Goal: Transaction & Acquisition: Obtain resource

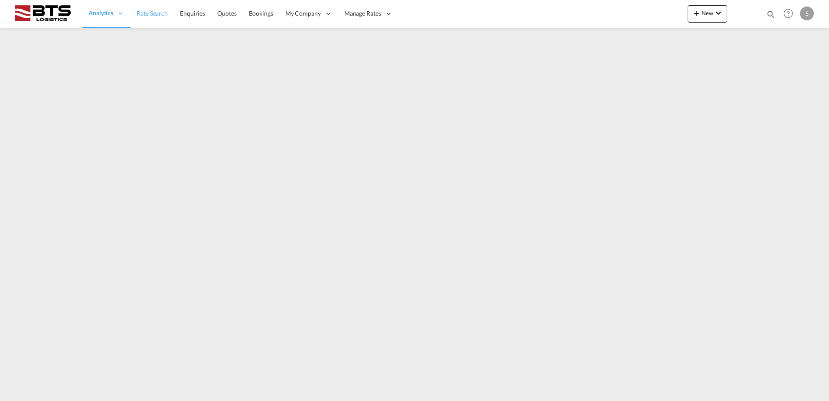
click at [160, 14] on span "Rate Search" at bounding box center [152, 13] width 31 height 7
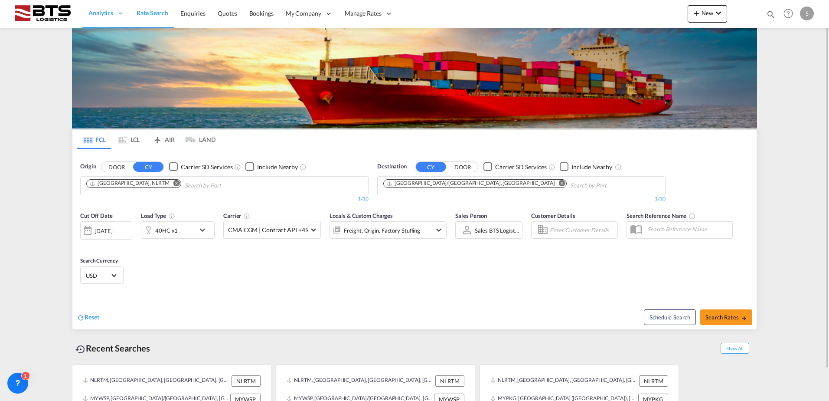
click at [559, 182] on md-icon "Remove" at bounding box center [562, 183] width 7 height 7
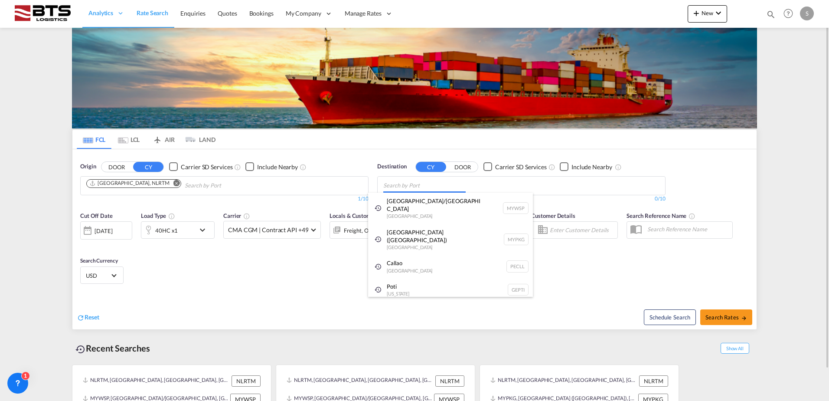
click at [431, 183] on body "Analytics Reports Dashboard Rate Search Enquiries Quotes Bookings" at bounding box center [414, 200] width 829 height 401
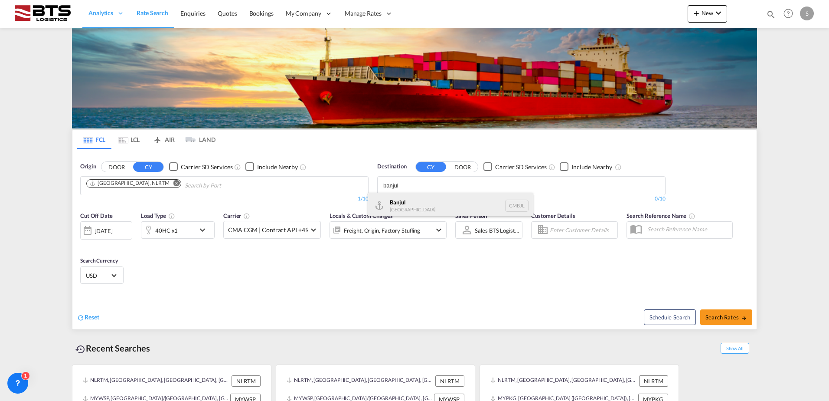
type input "banjul"
click at [404, 206] on div "Banjul [GEOGRAPHIC_DATA] GMBJL" at bounding box center [450, 206] width 165 height 26
click at [197, 228] on md-icon "icon-chevron-down" at bounding box center [204, 230] width 15 height 10
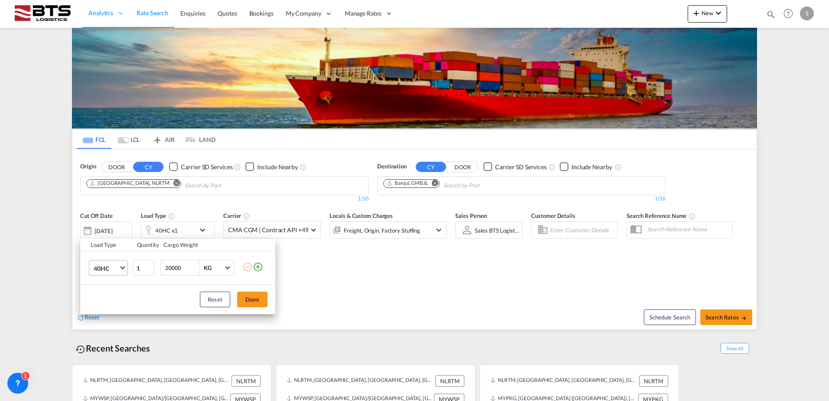
click at [124, 267] on span "Choose: \a40HC" at bounding box center [122, 267] width 5 height 5
click at [123, 229] on md-option "20GP" at bounding box center [116, 226] width 59 height 21
drag, startPoint x: 247, startPoint y: 299, endPoint x: 260, endPoint y: 296, distance: 13.4
click at [248, 298] on button "Done" at bounding box center [252, 299] width 30 height 16
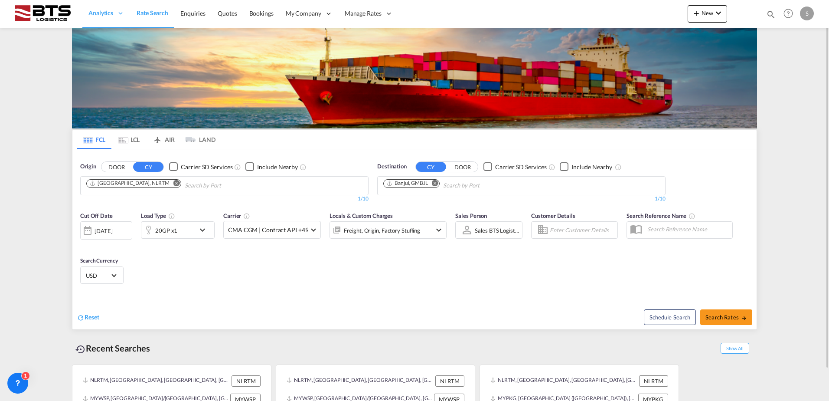
click at [577, 282] on div "Cut Off Date [DATE] [DATE] Load Type 20GP x1 Carrier CMA CGM | Contract API +49…" at bounding box center [414, 249] width 684 height 85
click at [738, 311] on button "Search Rates" at bounding box center [726, 317] width 52 height 16
type input "NLRTM to GMBJL / [DATE]"
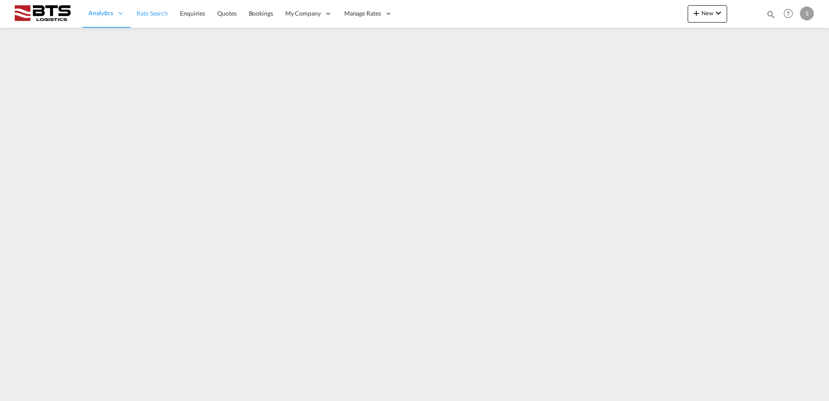
click at [161, 14] on span "Rate Search" at bounding box center [152, 13] width 31 height 7
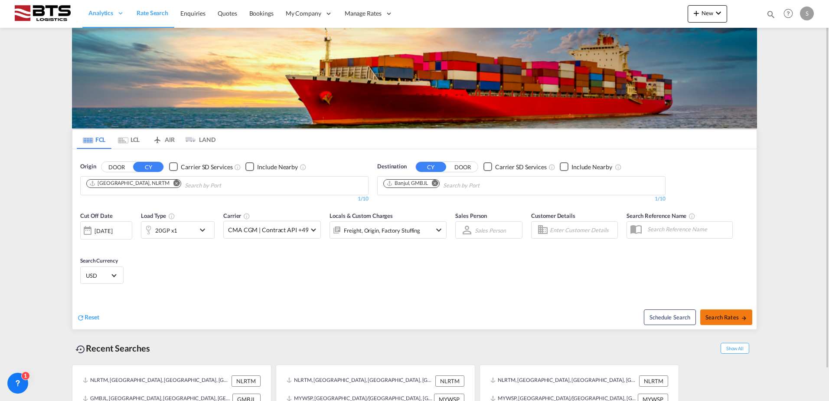
click at [713, 314] on span "Search Rates" at bounding box center [727, 317] width 42 height 7
type input "NLRTM to GMBJL / 8 Oct 2025"
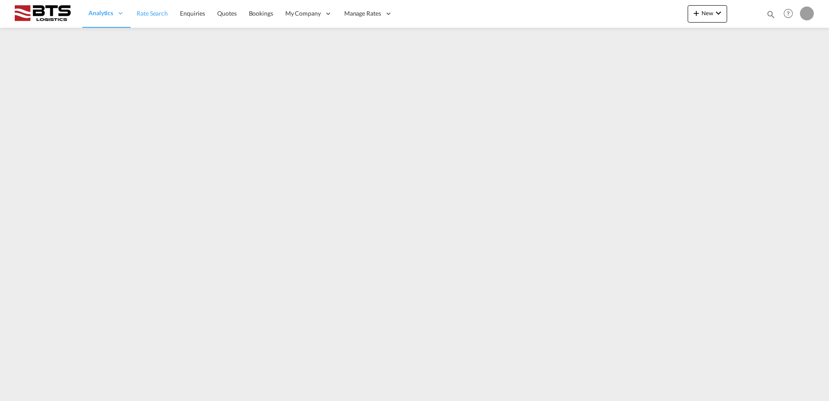
click at [146, 16] on span "Rate Search" at bounding box center [152, 13] width 31 height 7
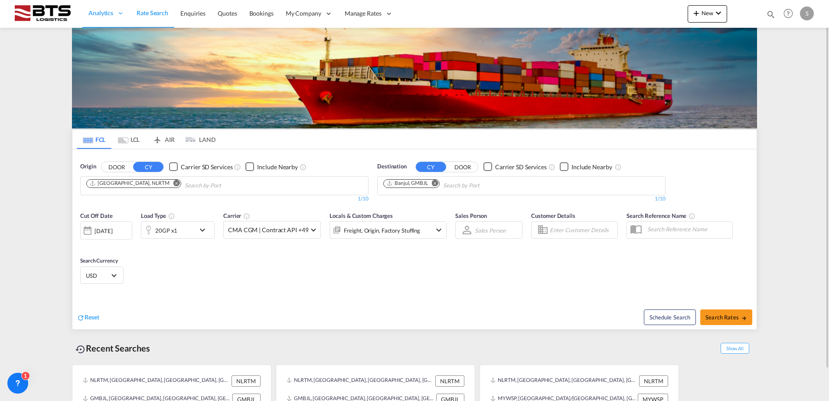
click at [435, 183] on md-icon "Remove" at bounding box center [435, 183] width 7 height 7
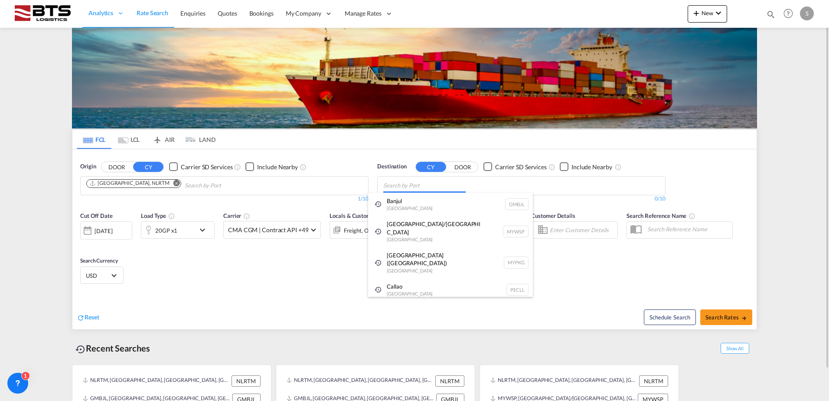
click at [411, 183] on body "Analytics Reports Dashboard Rate Search Enquiries Quotes Bookings" at bounding box center [414, 200] width 829 height 401
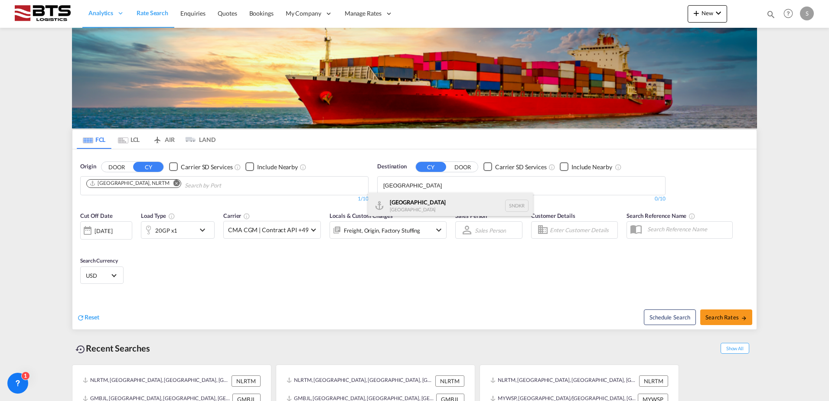
type input "dakar"
click at [399, 197] on div "Dakar Senegal SNDKR" at bounding box center [450, 206] width 165 height 26
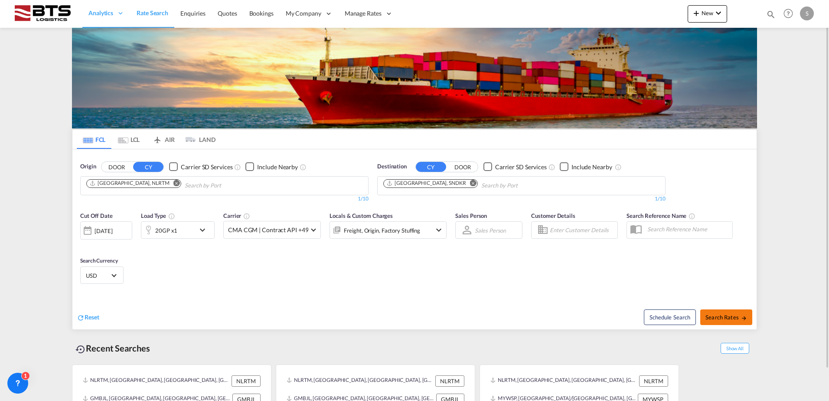
click at [732, 317] on span "Search Rates" at bounding box center [727, 317] width 42 height 7
type input "NLRTM to SNDKR / 8 Oct 2025"
